Goal: Task Accomplishment & Management: Use online tool/utility

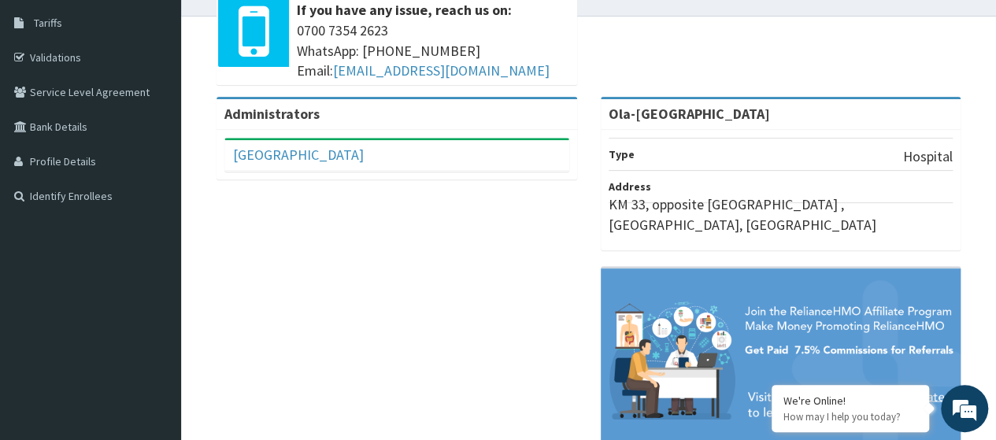
scroll to position [310, 0]
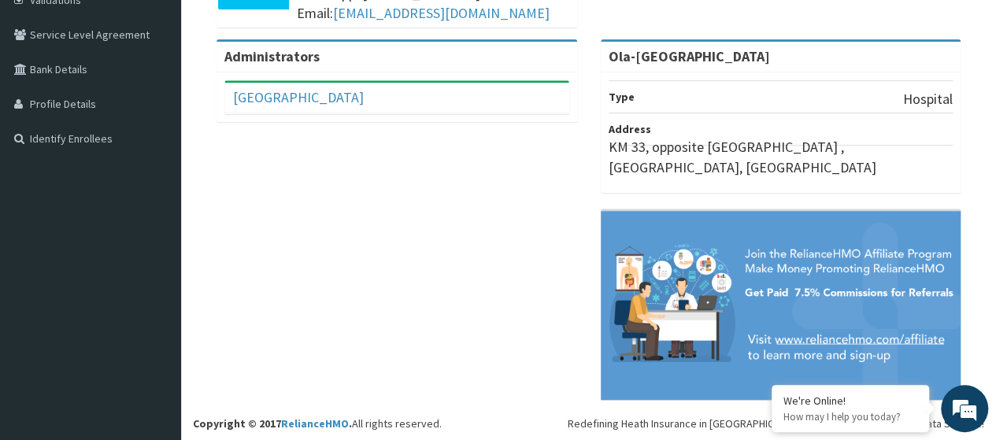
click at [732, 81] on li "Type Hospital" at bounding box center [781, 96] width 345 height 33
click at [732, 96] on li "Type Hospital" at bounding box center [781, 96] width 345 height 33
click at [739, 162] on p "KM 33, opposite [GEOGRAPHIC_DATA] , [GEOGRAPHIC_DATA], [GEOGRAPHIC_DATA]" at bounding box center [781, 157] width 345 height 40
click at [799, 339] on img at bounding box center [781, 305] width 361 height 188
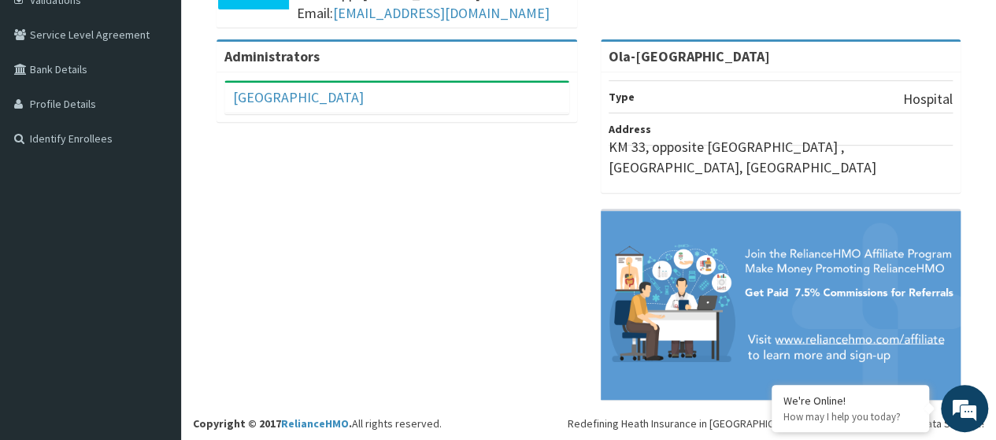
click at [317, 165] on div "Administrators Ola-Oki Hospital Full Name Ola-Oki Hospital Email Address olaoki…" at bounding box center [588, 227] width 791 height 376
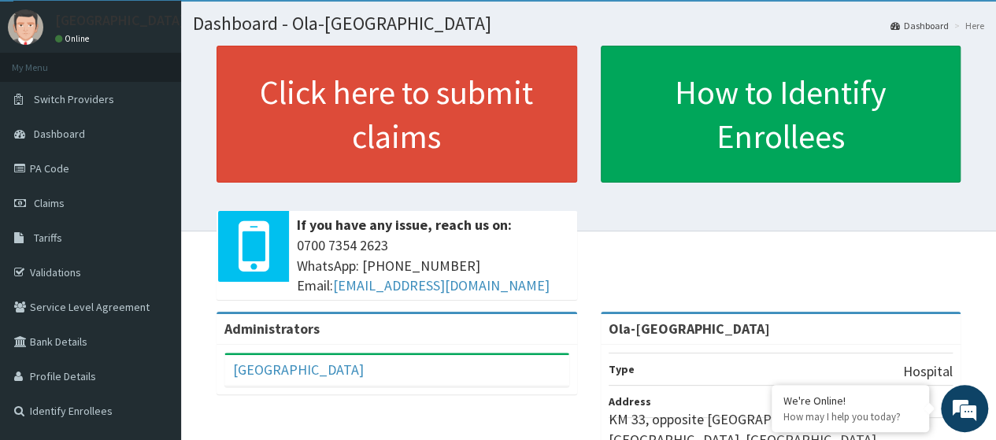
scroll to position [0, 0]
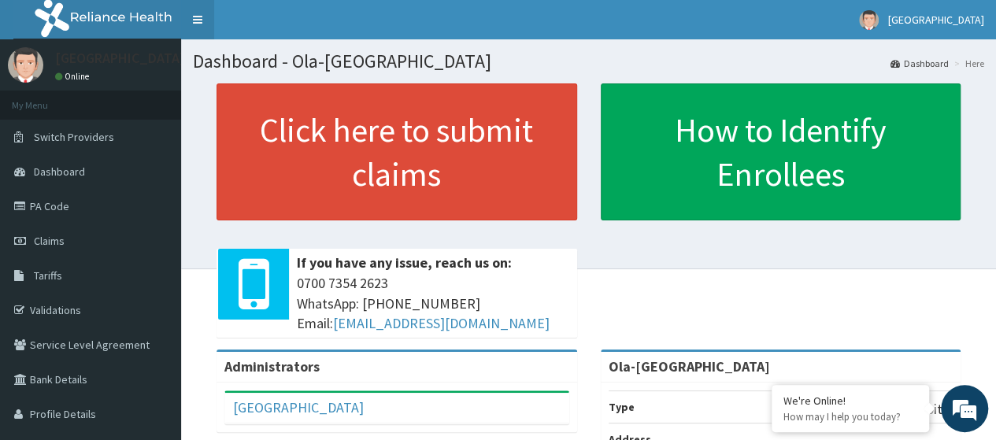
click at [194, 23] on link "Toggle navigation" at bounding box center [197, 19] width 33 height 39
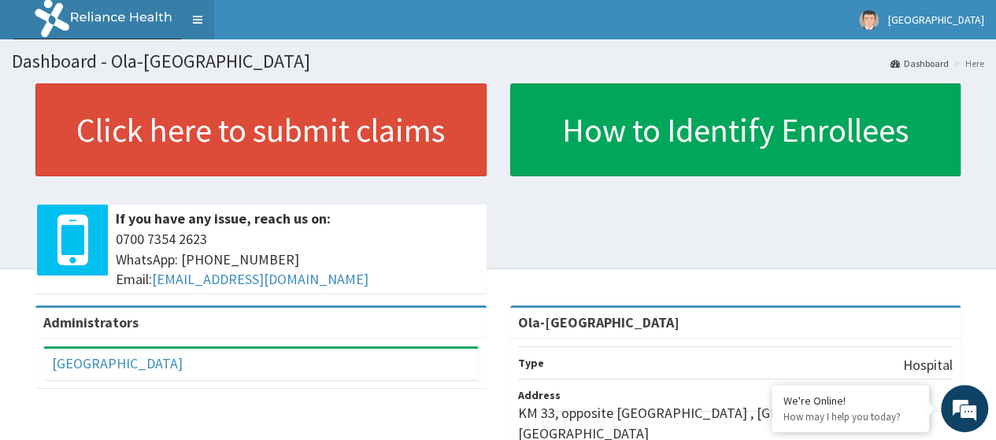
click at [194, 23] on link "Toggle navigation" at bounding box center [197, 19] width 33 height 39
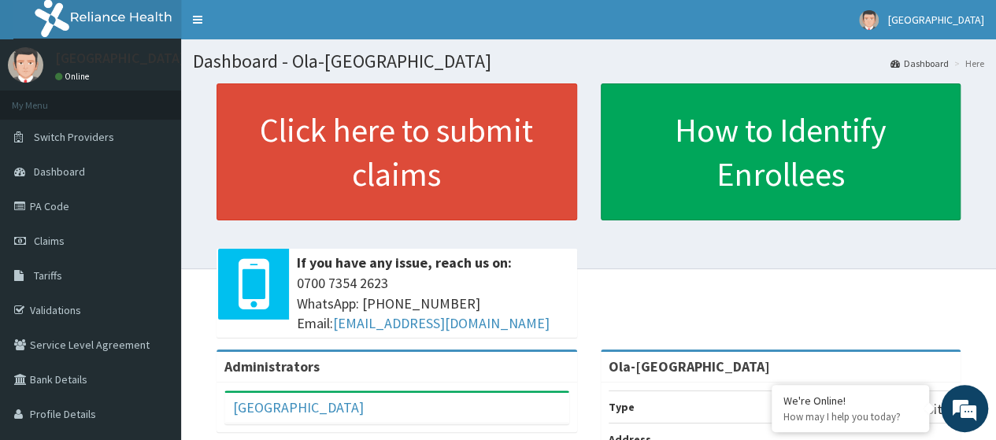
click at [922, 62] on link "Dashboard" at bounding box center [920, 63] width 58 height 13
click at [971, 64] on li "Here" at bounding box center [968, 63] width 34 height 13
click at [868, 59] on h1 "Dashboard - Ola-[GEOGRAPHIC_DATA]" at bounding box center [588, 61] width 791 height 20
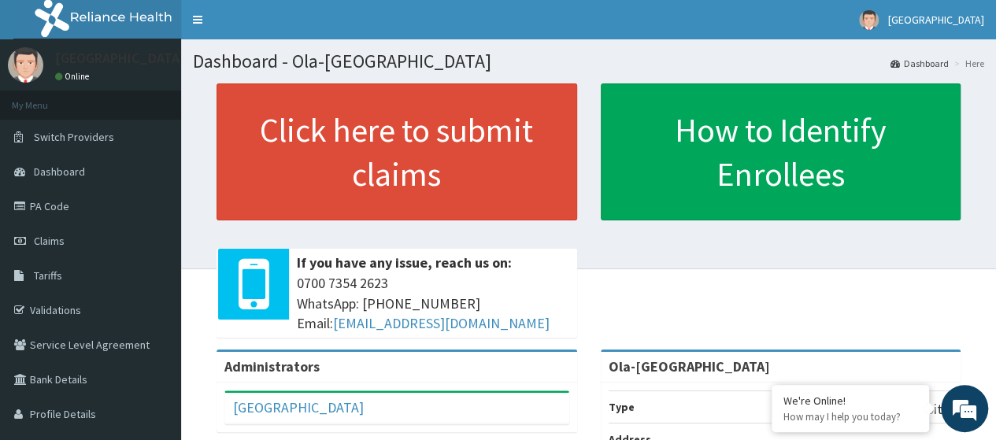
drag, startPoint x: 882, startPoint y: 0, endPoint x: 696, endPoint y: 46, distance: 191.6
click at [696, 46] on section "Dashboard - Ola-[GEOGRAPHIC_DATA] Dashboard Here" at bounding box center [588, 55] width 815 height 32
click at [627, 299] on div "Click here to submit claims If you have any issue, reach us on: [PHONE_NUMBER] …" at bounding box center [588, 216] width 791 height 266
click at [606, 63] on h1 "Dashboard - Ola-[GEOGRAPHIC_DATA]" at bounding box center [588, 61] width 791 height 20
